Goal: Task Accomplishment & Management: Manage account settings

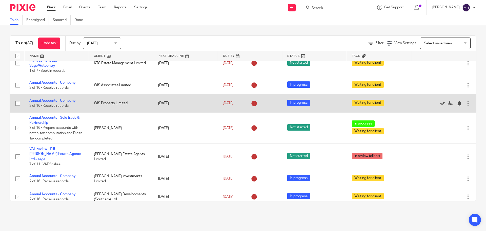
scroll to position [25, 0]
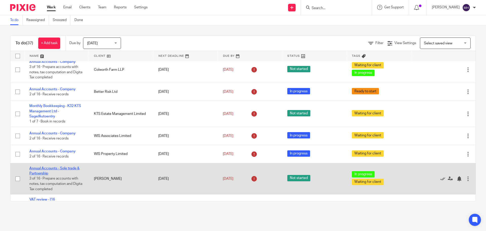
click at [58, 168] on link "Annual Accounts - Sole trade & Partnership" at bounding box center [54, 170] width 50 height 9
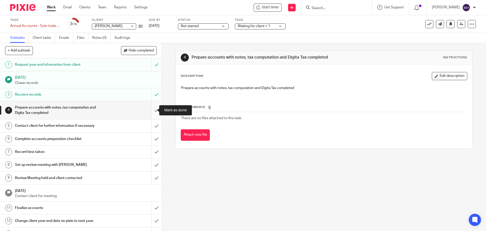
click at [151, 108] on input "submit" at bounding box center [81, 110] width 162 height 18
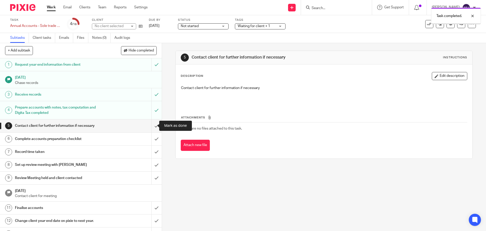
click at [151, 126] on input "submit" at bounding box center [81, 125] width 162 height 13
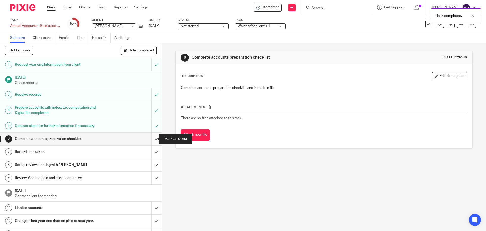
click at [149, 138] on input "submit" at bounding box center [81, 138] width 162 height 13
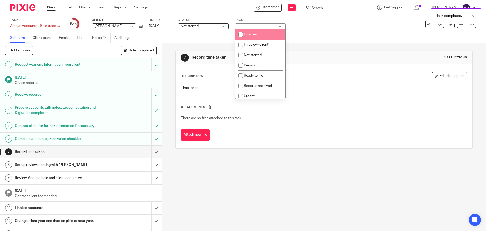
click at [260, 35] on li "In review" at bounding box center [260, 34] width 50 height 10
checkbox input "true"
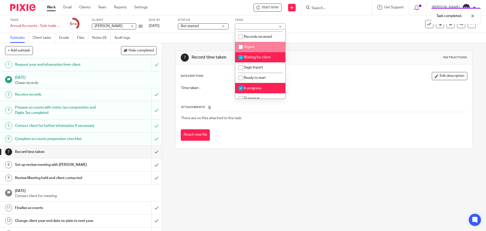
scroll to position [51, 0]
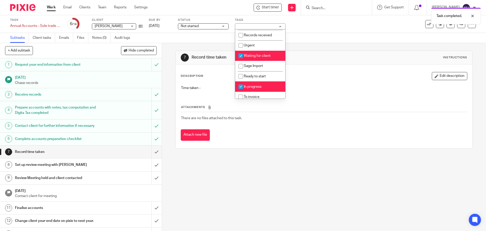
click at [268, 57] on li "Waiting for client" at bounding box center [260, 56] width 50 height 10
checkbox input "false"
drag, startPoint x: 267, startPoint y: 86, endPoint x: 351, endPoint y: 33, distance: 98.8
click at [267, 86] on li "In progress" at bounding box center [260, 86] width 50 height 10
checkbox input "false"
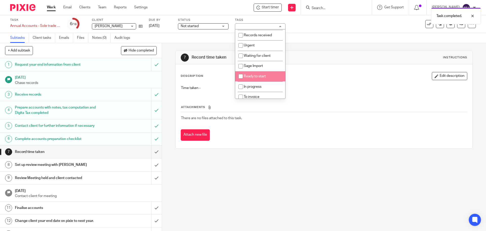
click at [351, 29] on div "Task Annual Accounts - Sole trade & Partnership Save Annual Accounts - Sole tra…" at bounding box center [204, 24] width 388 height 12
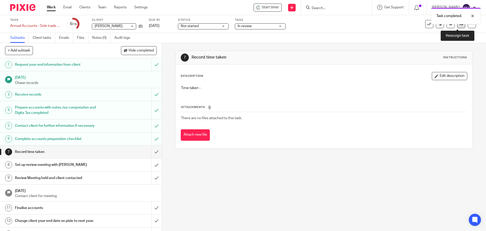
click at [460, 27] on link at bounding box center [461, 24] width 8 height 8
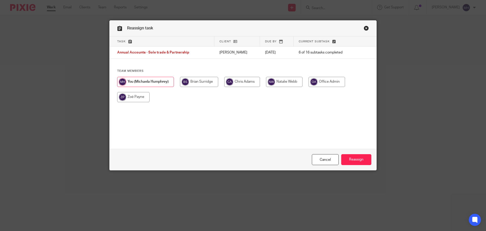
click at [197, 81] on input "radio" at bounding box center [199, 82] width 38 height 10
radio input "true"
click at [358, 160] on input "Reassign" at bounding box center [356, 159] width 30 height 11
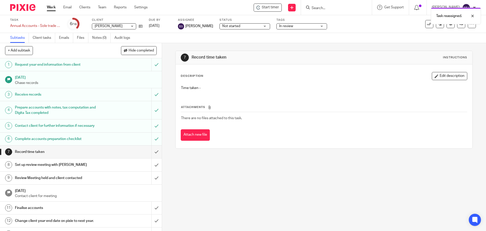
click at [52, 8] on link "Work" at bounding box center [51, 7] width 9 height 5
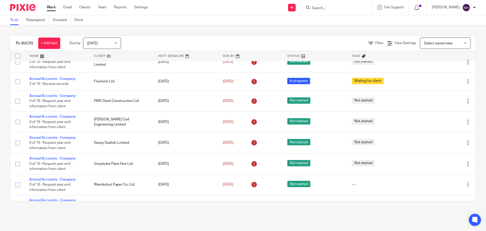
scroll to position [405, 0]
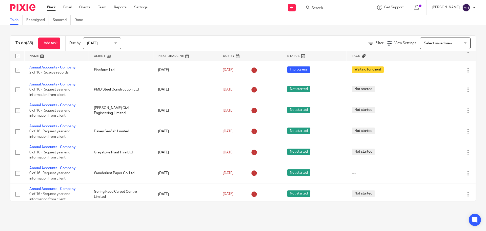
click at [322, 7] on input "Search" at bounding box center [334, 8] width 46 height 5
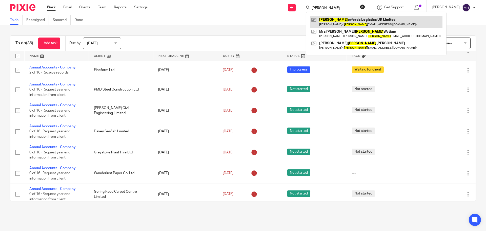
type input "ruth"
click at [329, 22] on link at bounding box center [376, 22] width 132 height 12
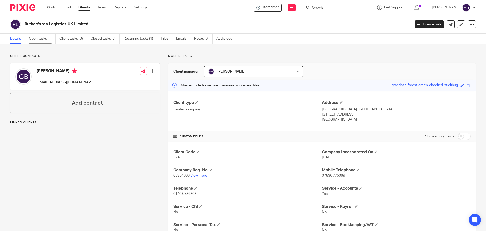
click at [44, 38] on link "Open tasks (1)" at bounding box center [42, 39] width 27 height 10
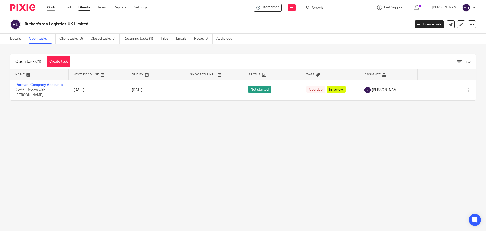
click at [48, 8] on link "Work" at bounding box center [51, 7] width 8 height 5
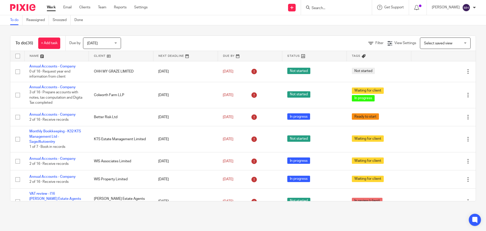
click at [319, 9] on input "Search" at bounding box center [334, 8] width 46 height 5
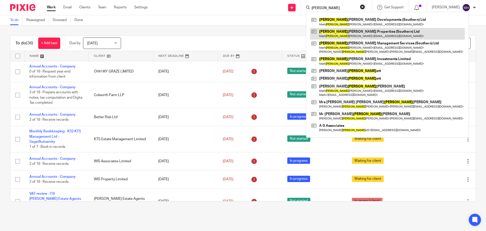
type input "garr"
click at [361, 33] on link at bounding box center [387, 34] width 155 height 12
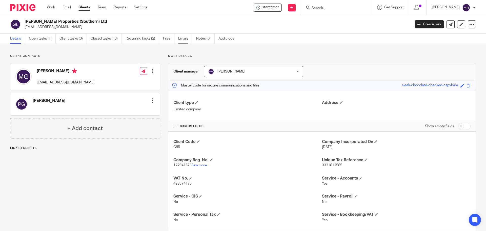
click at [183, 39] on link "Emails" at bounding box center [185, 39] width 14 height 10
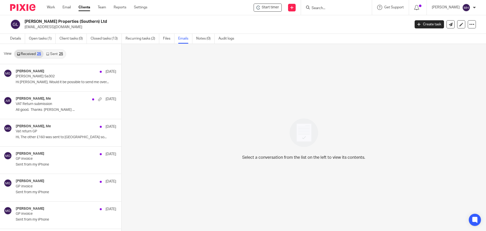
click at [54, 53] on link "Sent 25" at bounding box center [55, 54] width 22 height 8
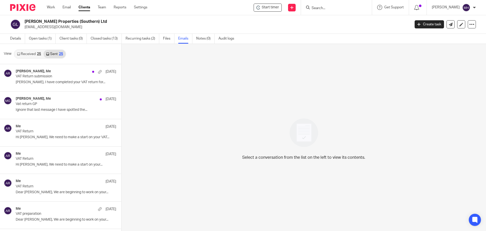
scroll to position [1, 0]
click at [36, 52] on link "Received 25" at bounding box center [28, 53] width 29 height 8
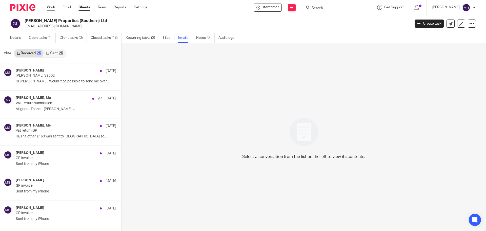
click at [51, 7] on link "Work" at bounding box center [51, 7] width 8 height 5
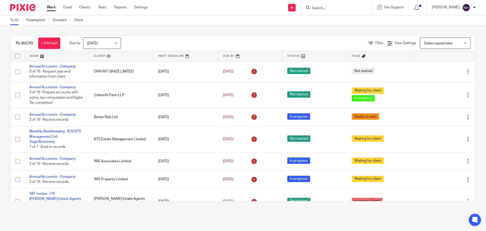
click at [49, 7] on link "Work" at bounding box center [51, 7] width 9 height 5
drag, startPoint x: 413, startPoint y: 7, endPoint x: 401, endPoint y: 13, distance: 13.0
click at [414, 7] on icon at bounding box center [416, 7] width 5 height 5
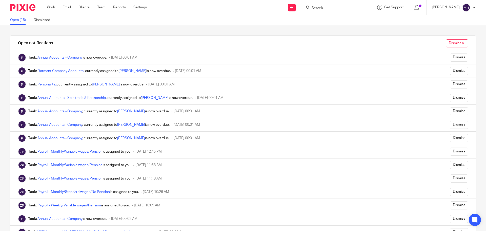
click at [450, 45] on input "Dismiss all" at bounding box center [457, 43] width 22 height 8
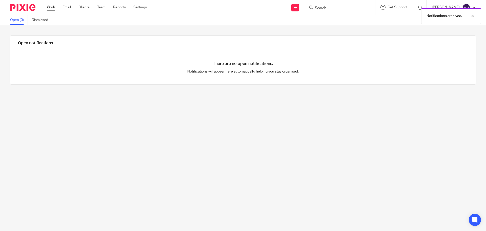
click at [52, 8] on link "Work" at bounding box center [51, 7] width 8 height 5
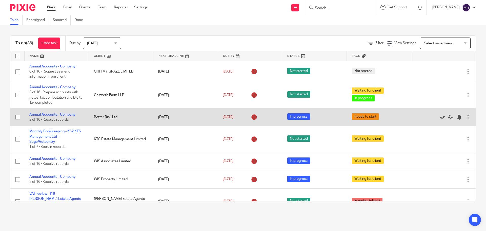
scroll to position [25, 0]
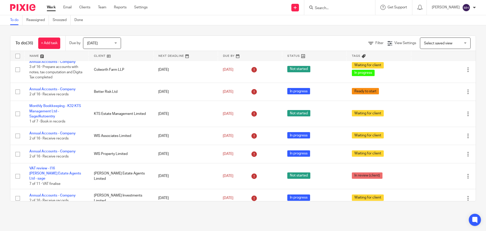
click at [321, 9] on input "Search" at bounding box center [338, 8] width 46 height 5
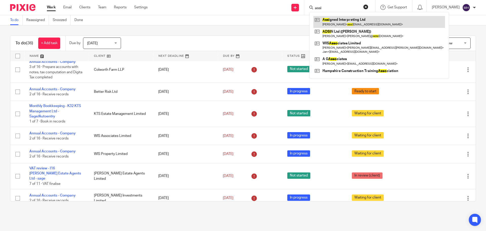
type input "assi"
click at [352, 24] on link at bounding box center [380, 22] width 132 height 12
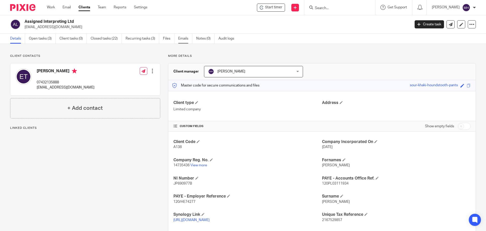
click at [183, 39] on link "Emails" at bounding box center [185, 39] width 14 height 10
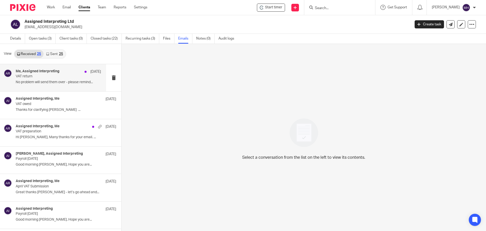
click at [55, 78] on p "VAT return" at bounding box center [50, 76] width 68 height 4
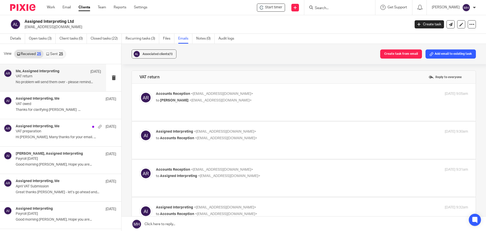
scroll to position [152, 0]
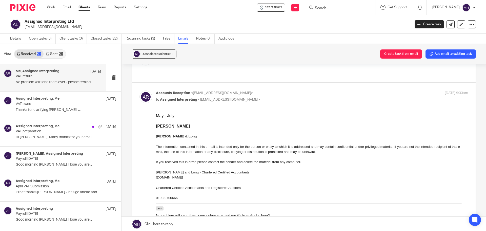
click at [318, 95] on p "Accounts Reception <accounts@boldenandlong.co.uk>" at bounding box center [260, 92] width 208 height 5
checkbox input "false"
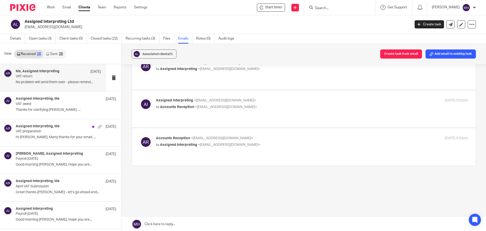
scroll to position [1, 0]
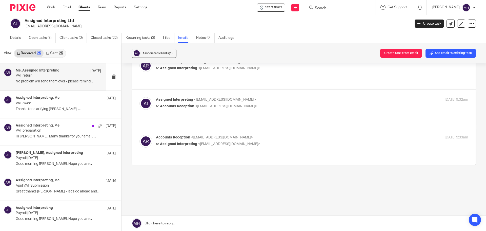
click at [311, 96] on label at bounding box center [304, 107] width 344 height 37
click at [140, 97] on input "checkbox" at bounding box center [139, 97] width 0 height 0
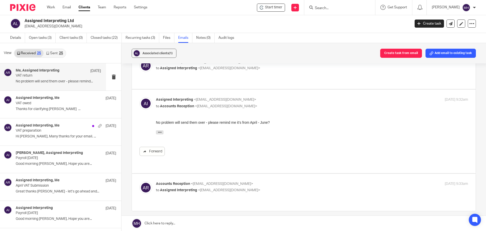
scroll to position [0, 0]
click at [311, 96] on label at bounding box center [304, 131] width 344 height 84
click at [140, 97] on input "checkbox" at bounding box center [139, 97] width 0 height 0
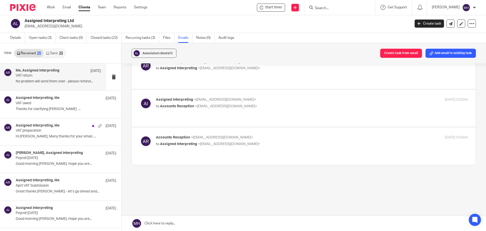
click at [310, 91] on label at bounding box center [304, 107] width 344 height 37
click at [140, 97] on input "checkbox" at bounding box center [139, 97] width 0 height 0
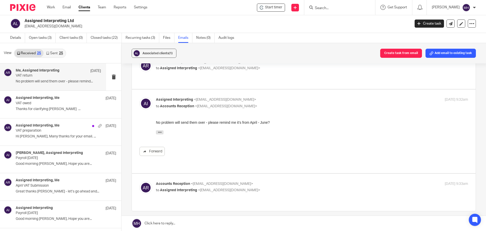
click at [310, 91] on label at bounding box center [304, 131] width 344 height 84
click at [140, 97] on input "checkbox" at bounding box center [139, 97] width 0 height 0
checkbox input "false"
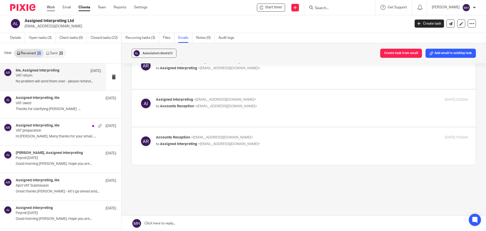
click at [52, 8] on link "Work" at bounding box center [51, 7] width 8 height 5
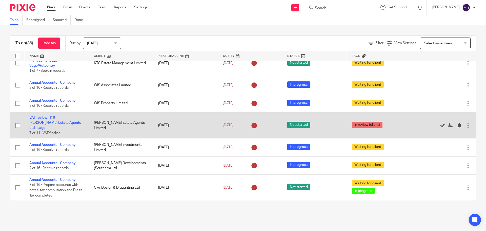
scroll to position [101, 0]
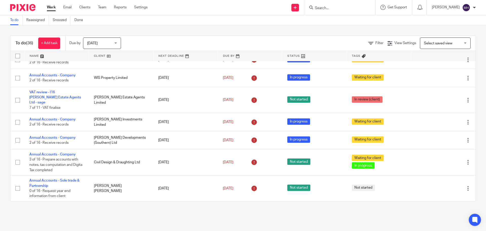
click at [341, 10] on input "Search" at bounding box center [338, 8] width 46 height 5
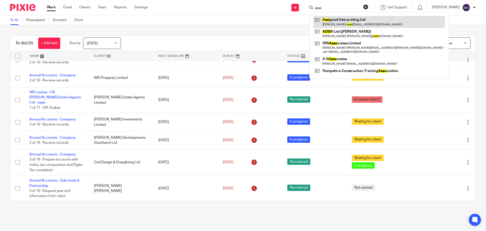
type input "assi"
click at [341, 24] on link at bounding box center [380, 22] width 132 height 12
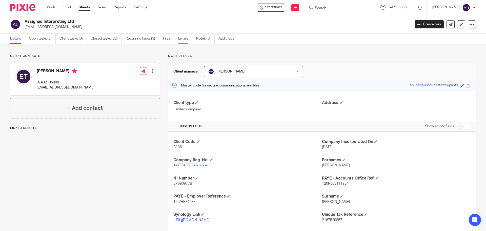
click at [187, 40] on link "Emails" at bounding box center [185, 39] width 14 height 10
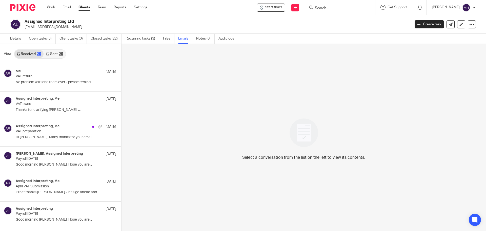
click at [53, 54] on link "Sent 25" at bounding box center [55, 54] width 22 height 8
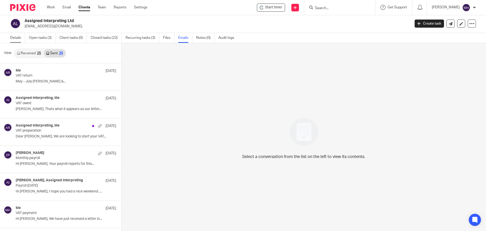
drag, startPoint x: 13, startPoint y: 35, endPoint x: 18, endPoint y: 36, distance: 5.1
click at [13, 35] on link "Details" at bounding box center [17, 38] width 15 height 10
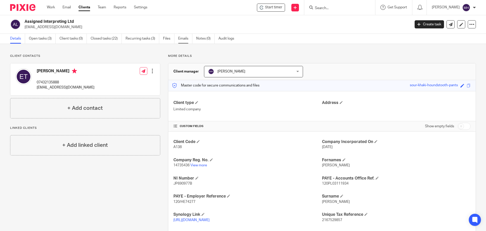
click at [185, 37] on link "Emails" at bounding box center [185, 39] width 14 height 10
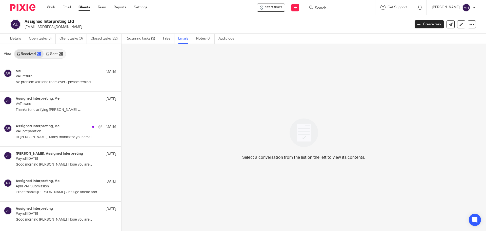
click at [56, 52] on link "Sent 25" at bounding box center [55, 54] width 22 height 8
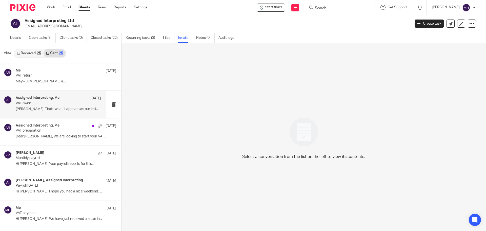
click at [70, 103] on p "VAT owed" at bounding box center [50, 103] width 68 height 4
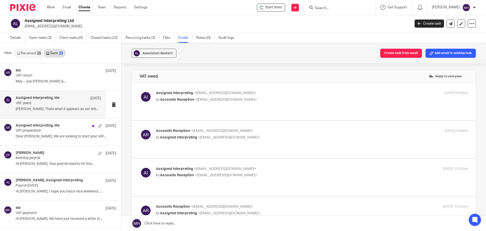
scroll to position [0, 0]
click at [282, 96] on div "Assigned Interpreting <assignedinterpreting@gmail.com> to Accounts Reception <a…" at bounding box center [260, 96] width 208 height 12
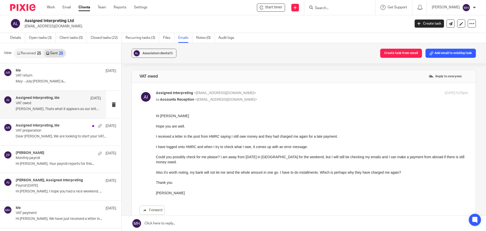
click at [283, 94] on p "Assigned Interpreting <assignedinterpreting@gmail.com>" at bounding box center [260, 92] width 208 height 5
checkbox input "false"
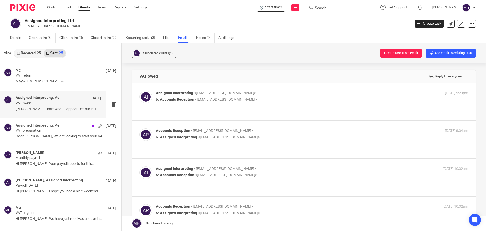
click at [291, 130] on p "Accounts Reception <accounts@boldenandlong.co.uk>" at bounding box center [260, 130] width 208 height 5
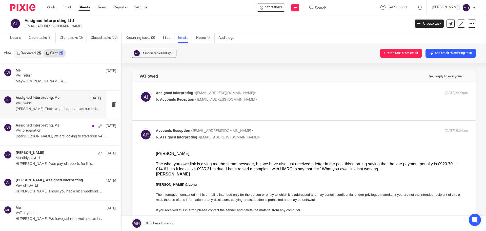
click at [291, 130] on p "Accounts Reception <accounts@boldenandlong.co.uk>" at bounding box center [260, 130] width 208 height 5
checkbox input "false"
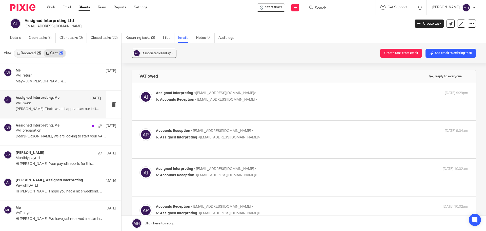
click at [298, 167] on p "Assigned Interpreting <assignedinterpreting@gmail.com>" at bounding box center [260, 168] width 208 height 5
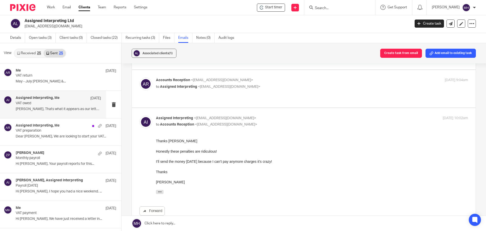
click at [301, 118] on p "Assigned Interpreting <assignedinterpreting@gmail.com>" at bounding box center [260, 117] width 208 height 5
checkbox input "false"
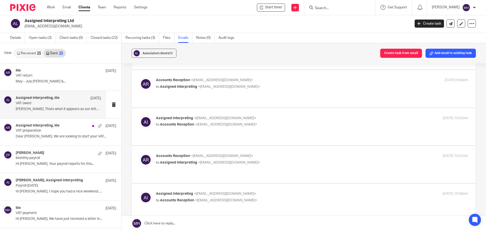
click at [295, 157] on p "Accounts Reception <accounts@boldenandlong.co.uk>" at bounding box center [260, 155] width 208 height 5
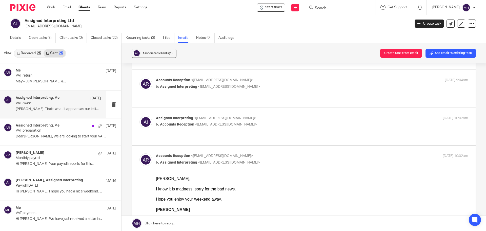
scroll to position [0, 0]
click at [295, 156] on p "Accounts Reception <accounts@boldenandlong.co.uk>" at bounding box center [260, 155] width 208 height 5
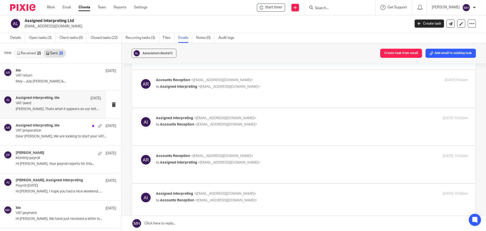
click at [292, 153] on label at bounding box center [304, 164] width 344 height 37
click at [140, 153] on input "checkbox" at bounding box center [139, 153] width 0 height 0
checkbox input "true"
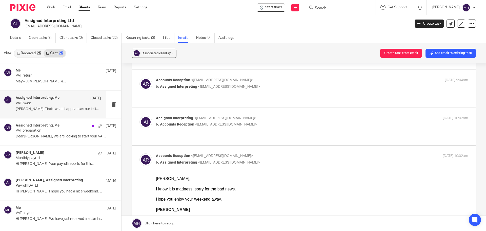
click at [308, 121] on div "Assigned Interpreting <assignedinterpreting@gmail.com> to Accounts Reception <a…" at bounding box center [260, 121] width 208 height 12
checkbox input "true"
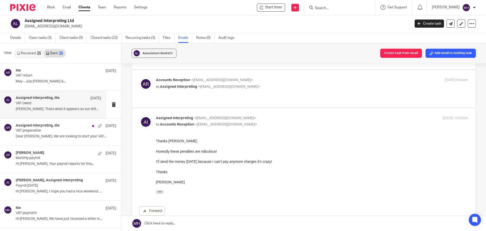
click at [309, 88] on p "to Assigned Interpreting <assignedinterpreting@gmail.com>" at bounding box center [260, 86] width 208 height 5
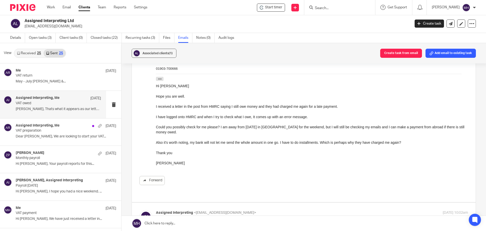
scroll to position [51, 0]
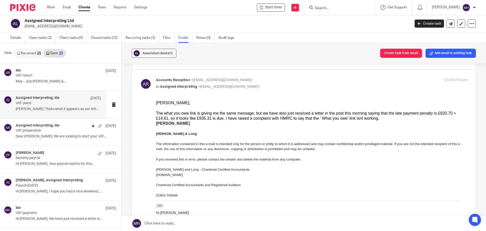
click at [299, 77] on label at bounding box center [304, 199] width 344 height 259
click at [140, 77] on input "checkbox" at bounding box center [139, 77] width 0 height 0
checkbox input "false"
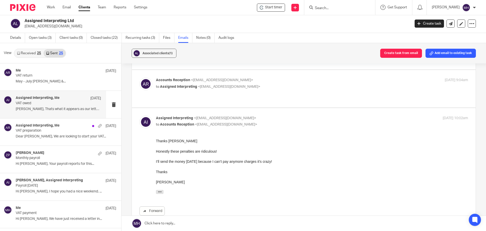
click at [320, 123] on p "to Accounts Reception <accounts@boldenandlong.co.uk>" at bounding box center [260, 124] width 208 height 5
checkbox input "false"
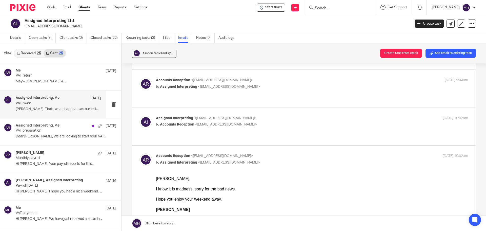
click at [298, 158] on p "Accounts Reception <accounts@boldenandlong.co.uk>" at bounding box center [260, 155] width 208 height 5
checkbox input "false"
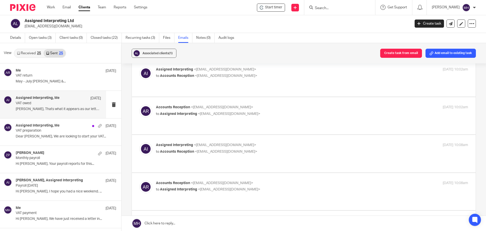
scroll to position [101, 0]
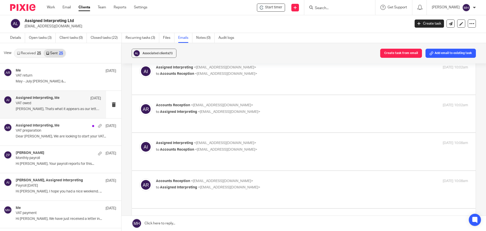
click at [298, 146] on div "Assigned Interpreting <assignedinterpreting@gmail.com> to Accounts Reception <a…" at bounding box center [260, 146] width 208 height 12
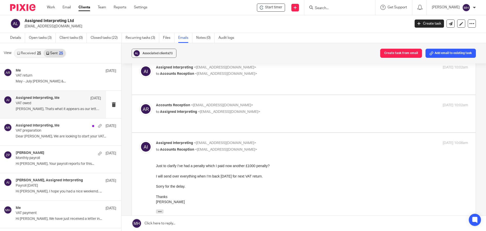
scroll to position [0, 0]
click at [295, 139] on label at bounding box center [304, 193] width 344 height 120
click at [140, 140] on input "checkbox" at bounding box center [139, 140] width 0 height 0
checkbox input "false"
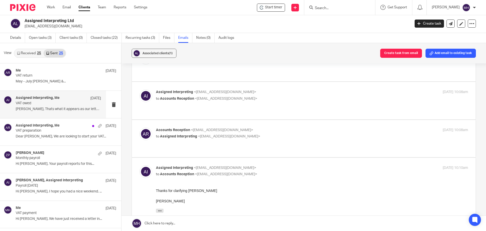
scroll to position [177, 0]
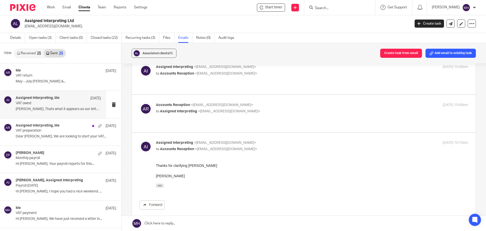
click at [293, 105] on p "Accounts Reception <accounts@boldenandlong.co.uk>" at bounding box center [260, 104] width 208 height 5
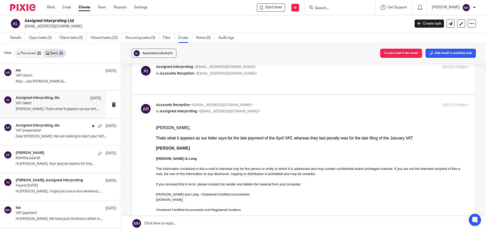
scroll to position [0, 0]
click at [292, 104] on p "Accounts Reception <accounts@boldenandlong.co.uk>" at bounding box center [260, 104] width 208 height 5
checkbox input "false"
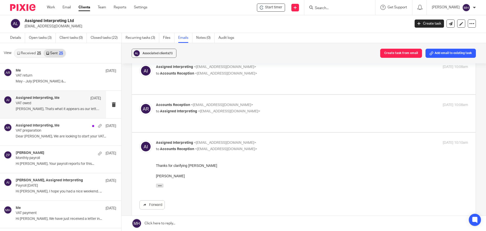
click at [288, 146] on p "to Accounts Reception <accounts@boldenandlong.co.uk>" at bounding box center [260, 148] width 208 height 5
checkbox input "false"
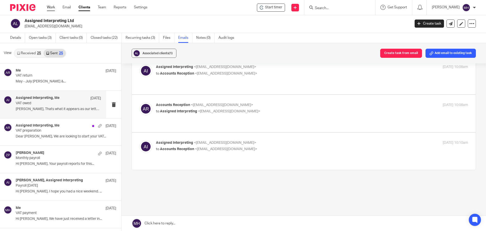
click at [52, 7] on link "Work" at bounding box center [51, 7] width 8 height 5
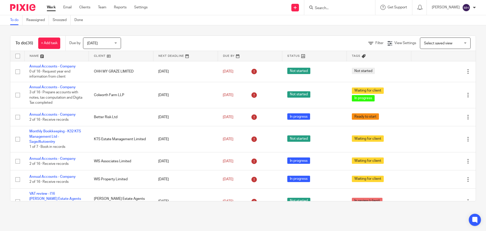
click at [51, 7] on link "Work" at bounding box center [51, 7] width 9 height 5
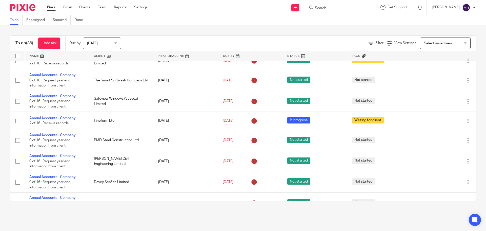
scroll to position [380, 0]
